Goal: Find specific page/section: Find specific page/section

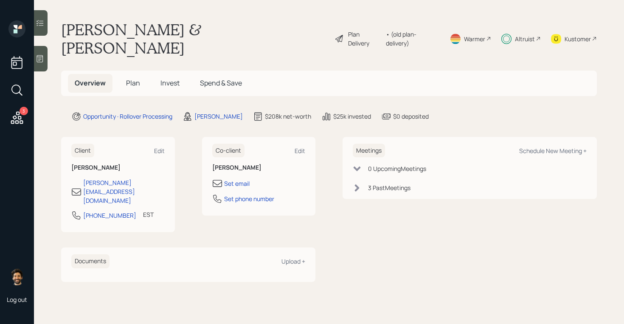
click at [131, 78] on span "Plan" at bounding box center [133, 82] width 14 height 9
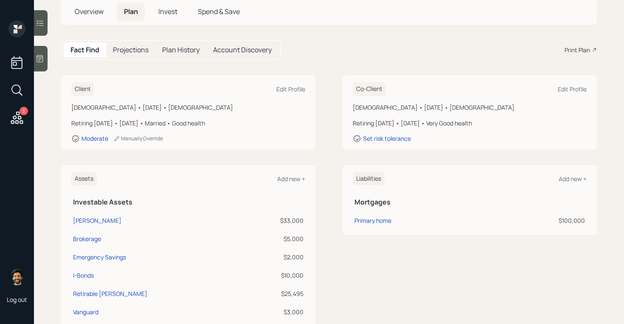
scroll to position [120, 0]
